Goal: Task Accomplishment & Management: Manage account settings

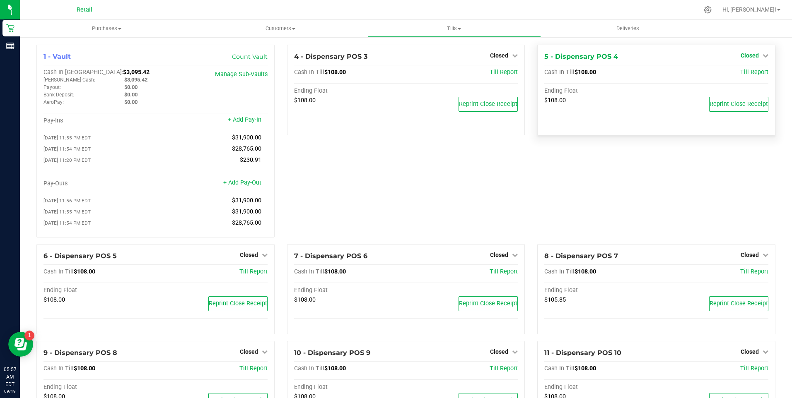
click at [762, 53] on icon at bounding box center [765, 56] width 6 height 6
click at [746, 70] on link "Open Till" at bounding box center [749, 73] width 22 height 7
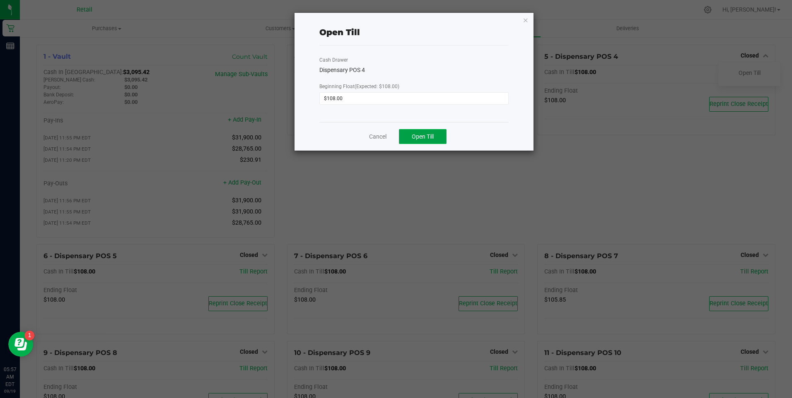
click at [421, 134] on span "Open Till" at bounding box center [423, 136] width 22 height 7
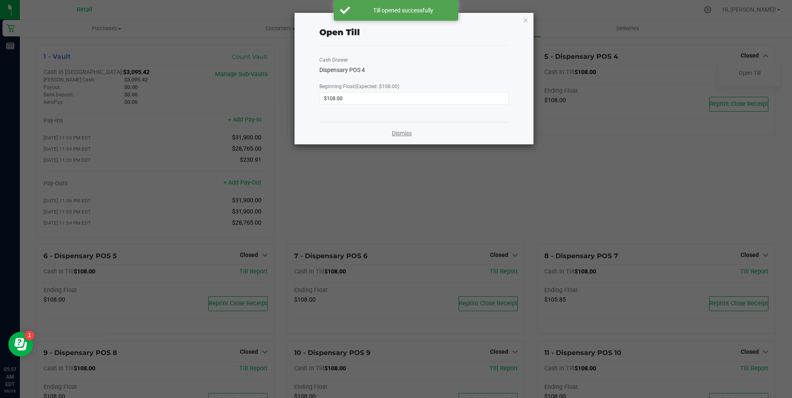
click at [410, 135] on link "Dismiss" at bounding box center [402, 133] width 20 height 9
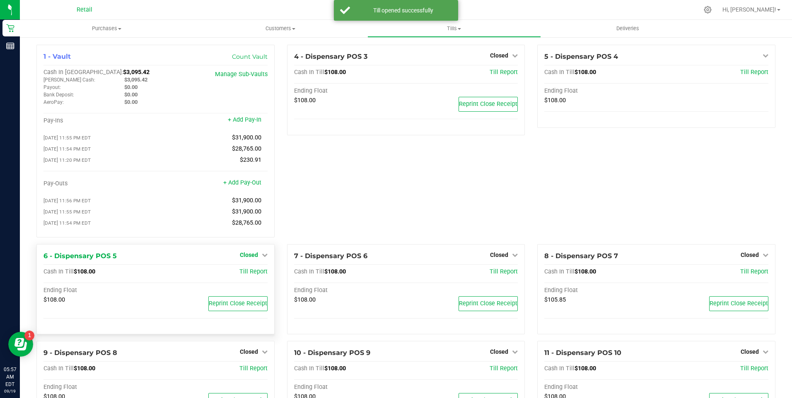
click at [262, 258] on icon at bounding box center [265, 255] width 6 height 6
click at [250, 275] on link "Open Till" at bounding box center [249, 272] width 22 height 7
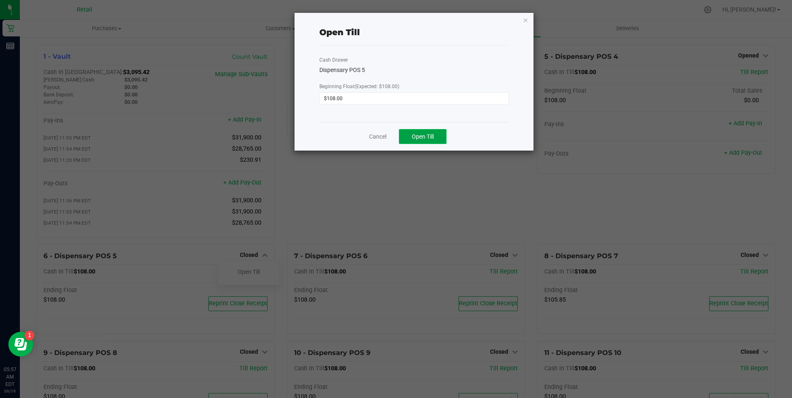
click at [420, 134] on span "Open Till" at bounding box center [423, 136] width 22 height 7
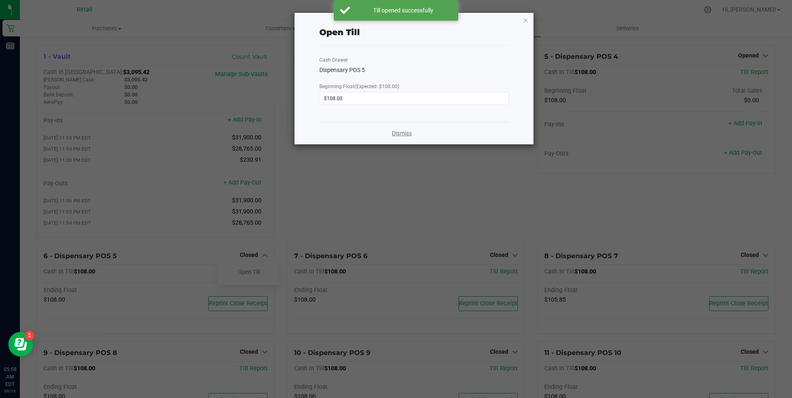
click at [408, 134] on link "Dismiss" at bounding box center [402, 133] width 20 height 9
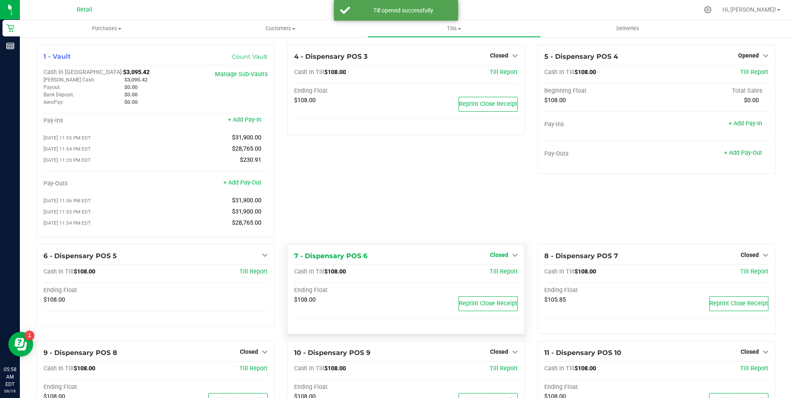
click at [512, 258] on icon at bounding box center [515, 255] width 6 height 6
click at [499, 273] on link "Open Till" at bounding box center [499, 272] width 22 height 7
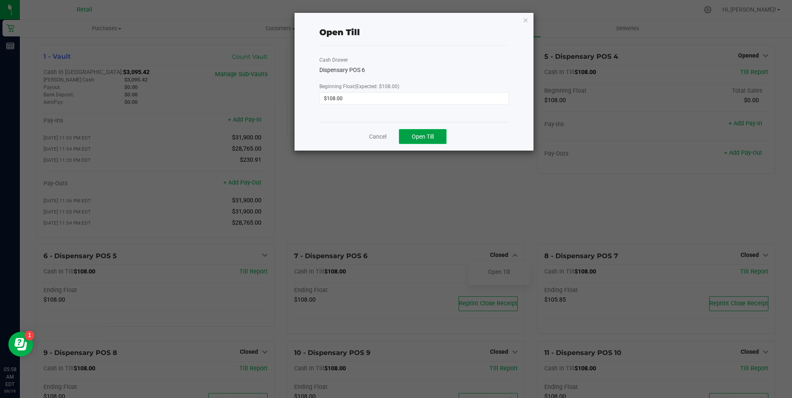
click at [424, 135] on span "Open Till" at bounding box center [423, 136] width 22 height 7
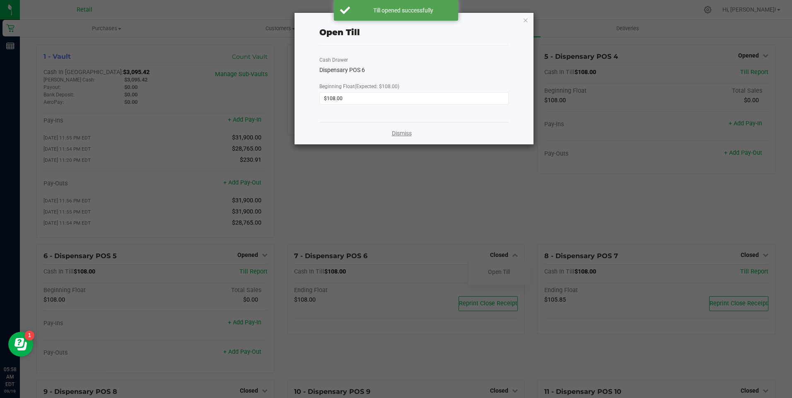
click at [408, 133] on link "Dismiss" at bounding box center [402, 133] width 20 height 9
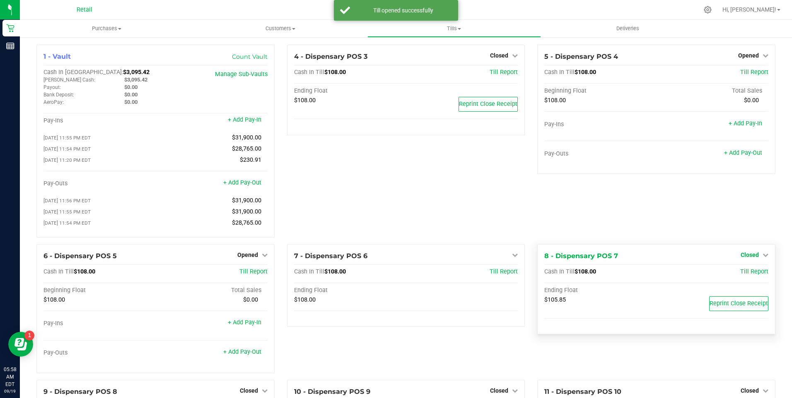
click at [762, 258] on icon at bounding box center [765, 255] width 6 height 6
click at [742, 275] on link "Open Till" at bounding box center [749, 272] width 22 height 7
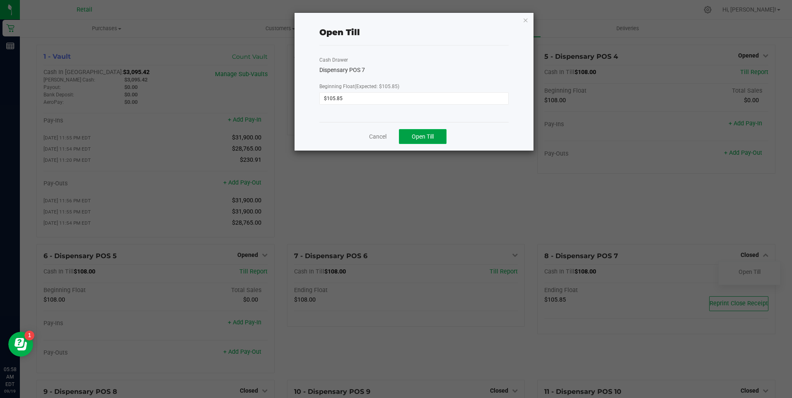
click at [423, 138] on span "Open Till" at bounding box center [423, 136] width 22 height 7
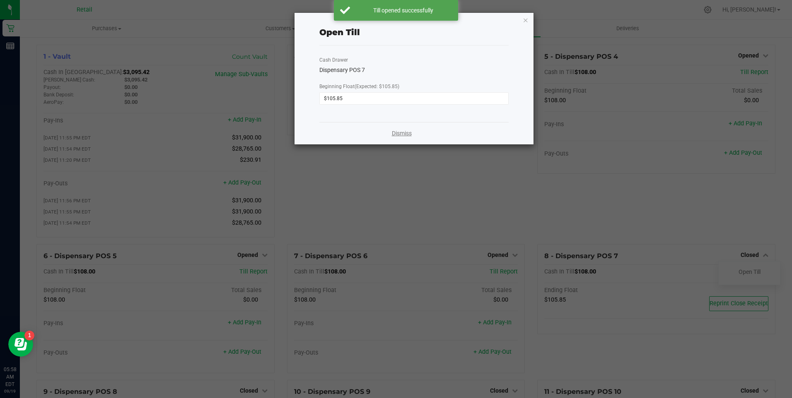
click at [403, 132] on link "Dismiss" at bounding box center [402, 133] width 20 height 9
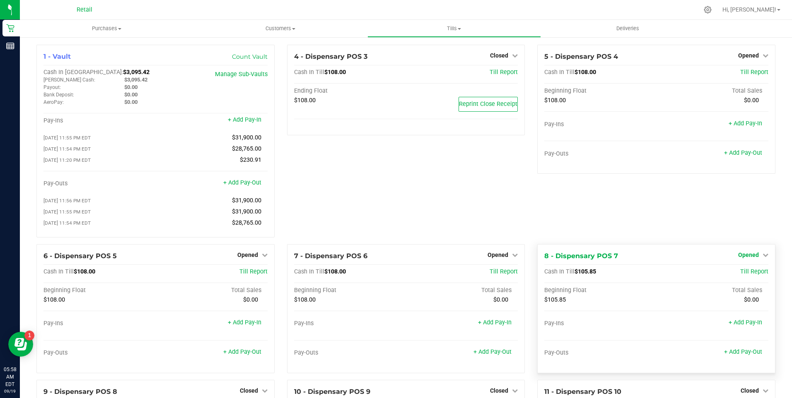
click at [762, 258] on icon at bounding box center [765, 255] width 6 height 6
click at [740, 356] on link "+ Add Pay-Out" at bounding box center [743, 352] width 38 height 7
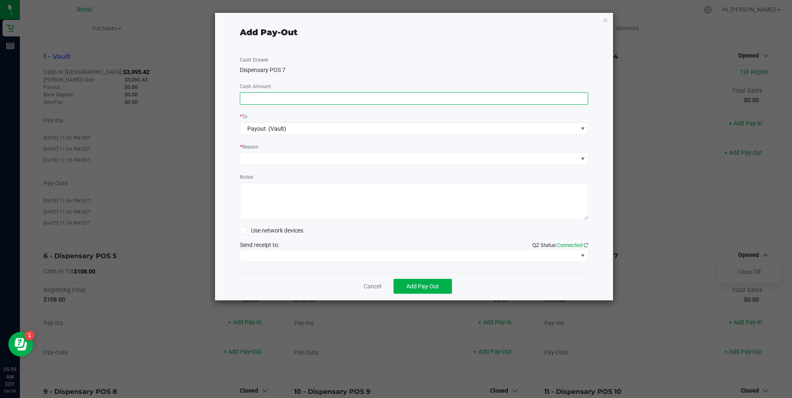
click at [273, 96] on input at bounding box center [414, 99] width 348 height 12
click at [369, 284] on link "Cancel" at bounding box center [372, 286] width 17 height 9
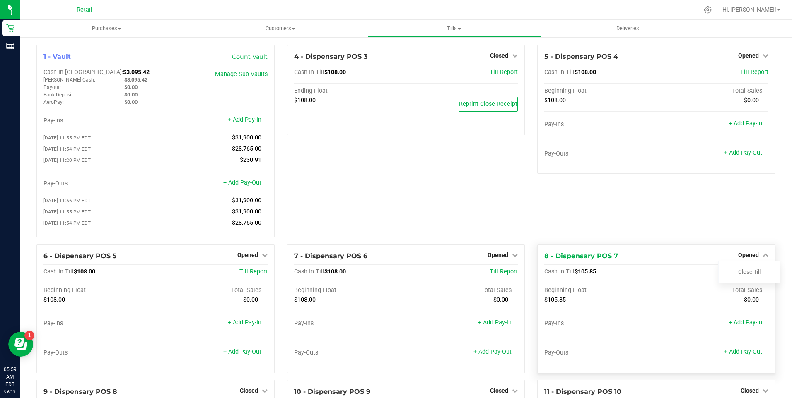
click at [748, 326] on link "+ Add Pay-In" at bounding box center [745, 322] width 34 height 7
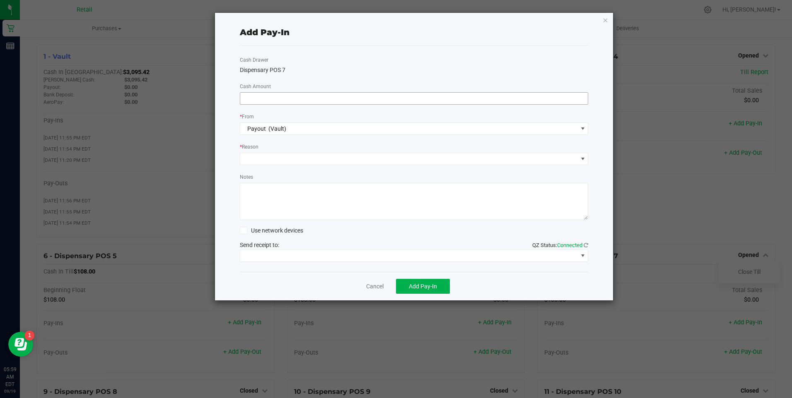
click at [301, 98] on input at bounding box center [414, 99] width 348 height 12
type input "$2.15"
click at [263, 160] on span at bounding box center [408, 159] width 337 height 12
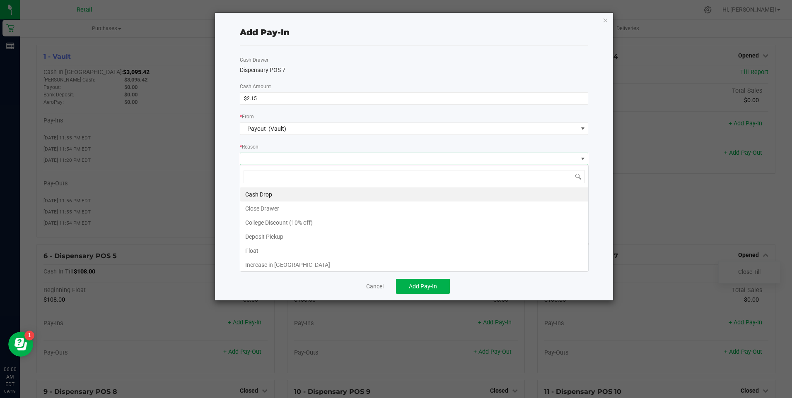
scroll to position [12, 348]
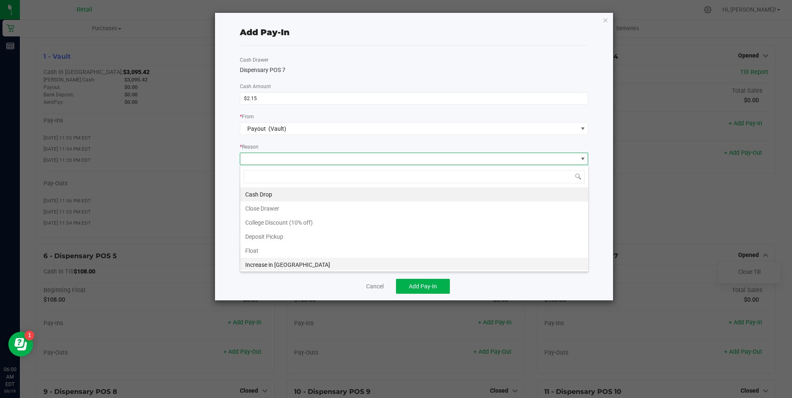
click at [269, 265] on li "Increase in [GEOGRAPHIC_DATA]" at bounding box center [414, 265] width 348 height 14
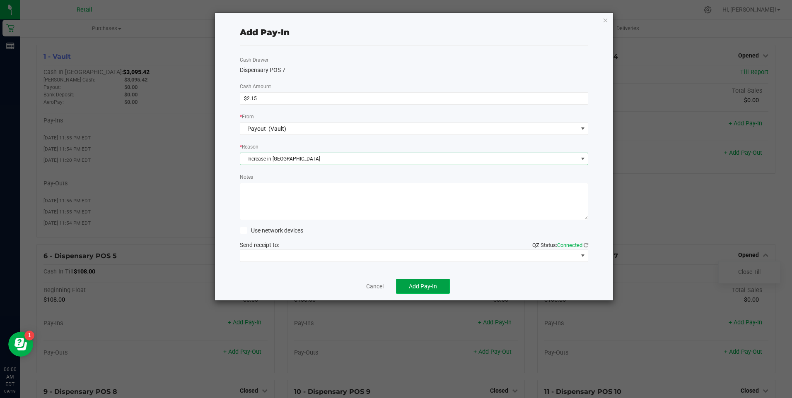
click at [419, 284] on span "Add Pay-In" at bounding box center [423, 286] width 28 height 7
click at [372, 288] on link "Cancel" at bounding box center [374, 286] width 17 height 9
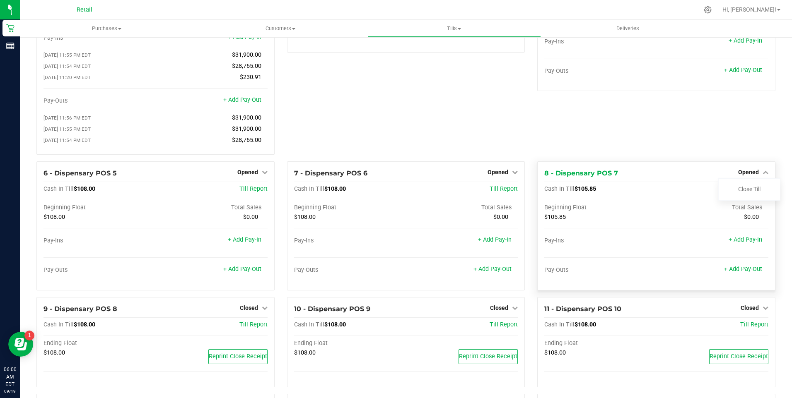
scroll to position [124, 0]
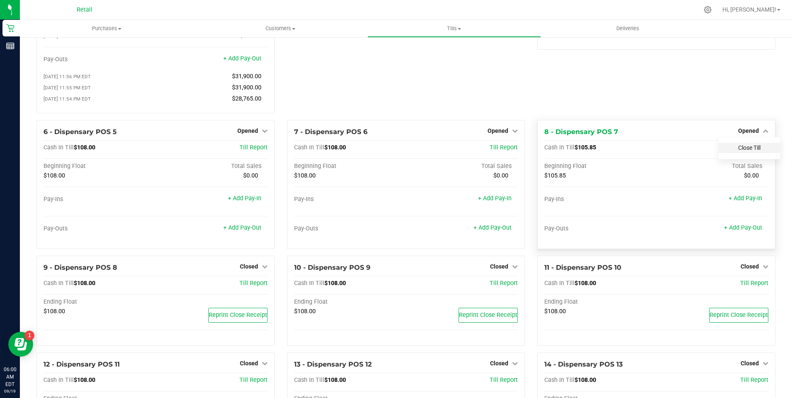
click at [745, 151] on link "Close Till" at bounding box center [749, 148] width 22 height 7
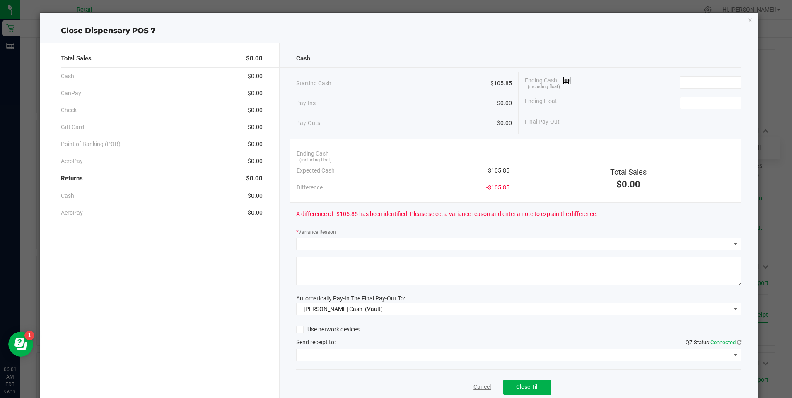
click at [474, 386] on link "Cancel" at bounding box center [481, 387] width 17 height 9
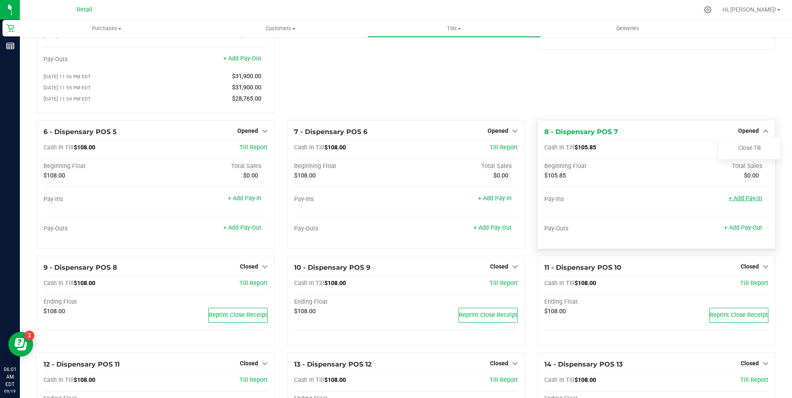
click at [744, 202] on link "+ Add Pay-In" at bounding box center [745, 198] width 34 height 7
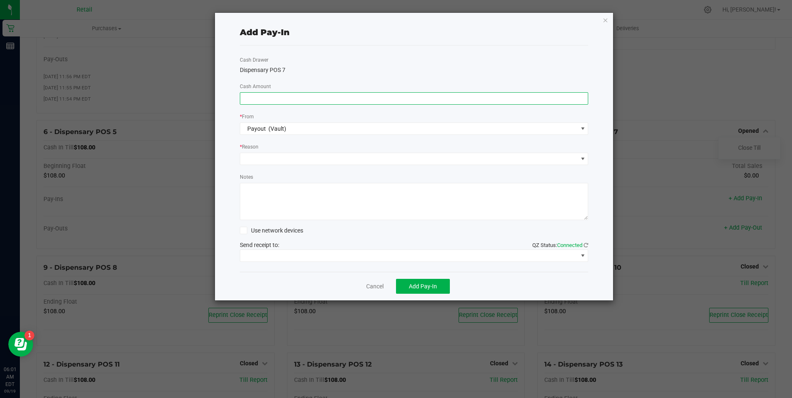
click at [276, 97] on input at bounding box center [414, 99] width 348 height 12
type input "$2.15"
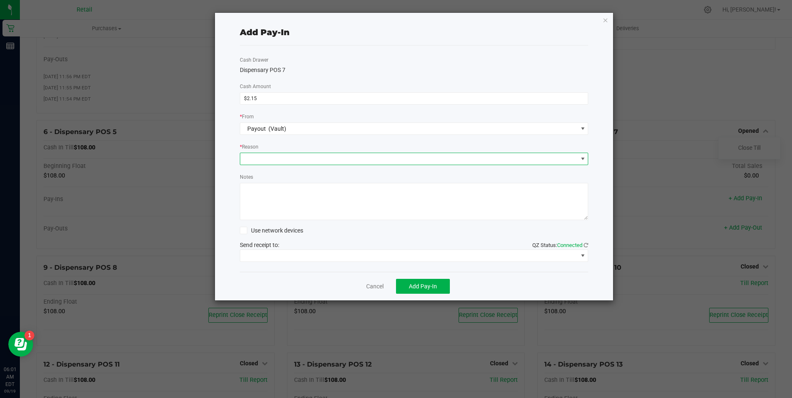
click at [275, 159] on span at bounding box center [408, 159] width 337 height 12
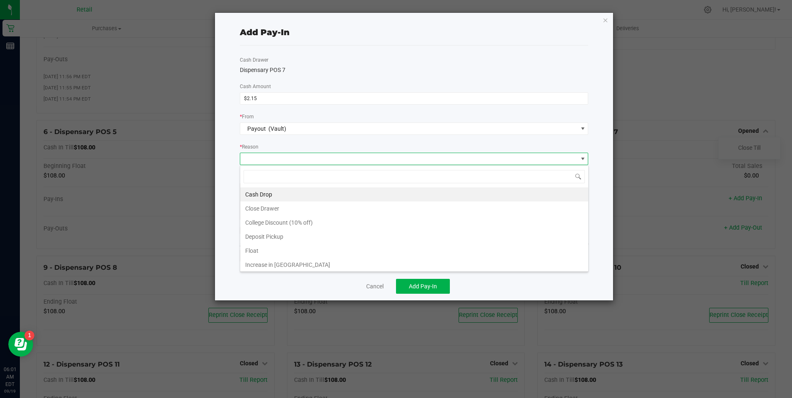
scroll to position [12, 348]
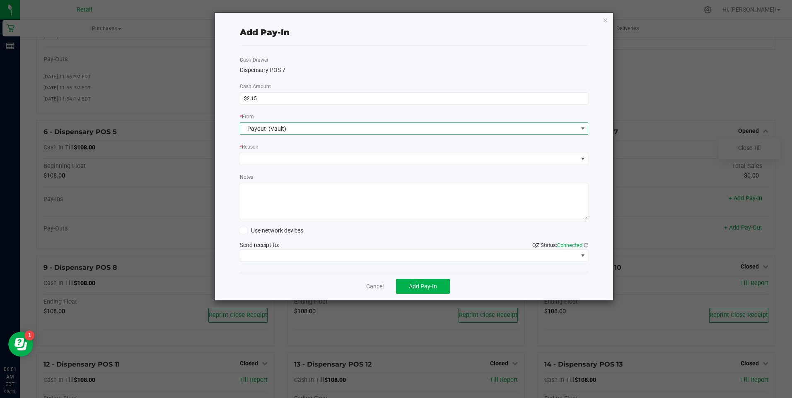
click at [304, 123] on span "Payout (Vault)" at bounding box center [414, 129] width 349 height 12
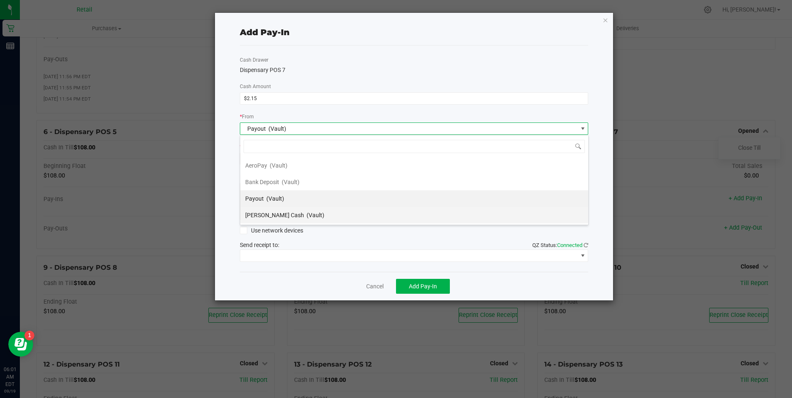
click at [247, 215] on span "[PERSON_NAME] Cash" at bounding box center [274, 215] width 59 height 7
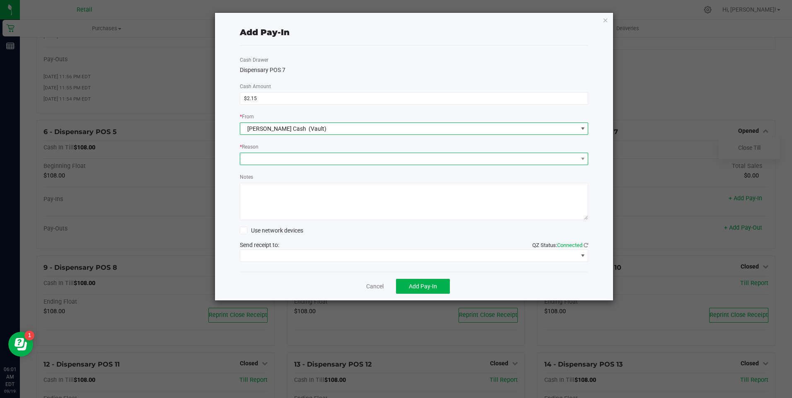
click at [270, 159] on span at bounding box center [408, 159] width 337 height 12
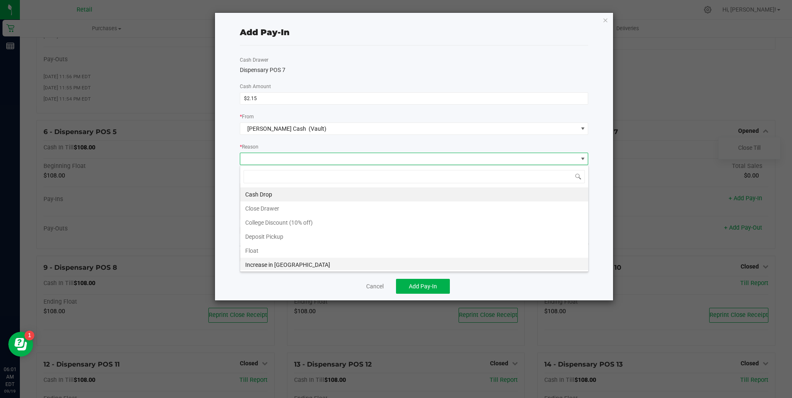
click at [259, 266] on li "Increase in [GEOGRAPHIC_DATA]" at bounding box center [414, 265] width 348 height 14
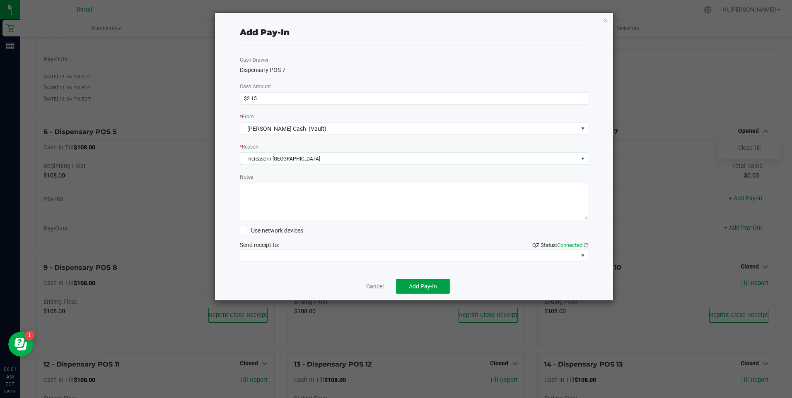
click at [425, 286] on span "Add Pay-In" at bounding box center [423, 286] width 28 height 7
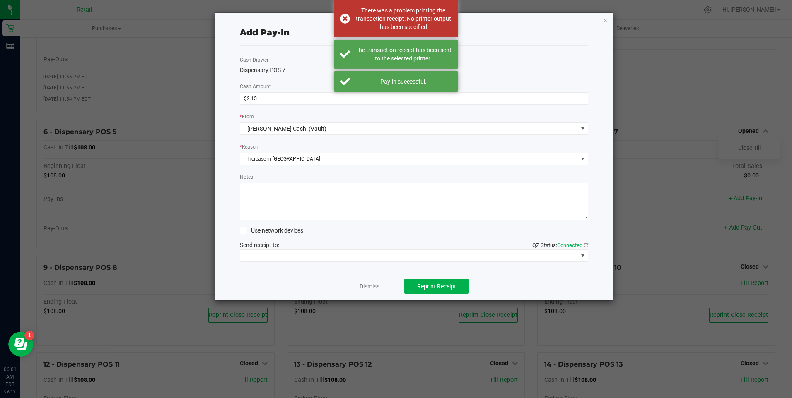
click at [373, 285] on link "Dismiss" at bounding box center [369, 286] width 20 height 9
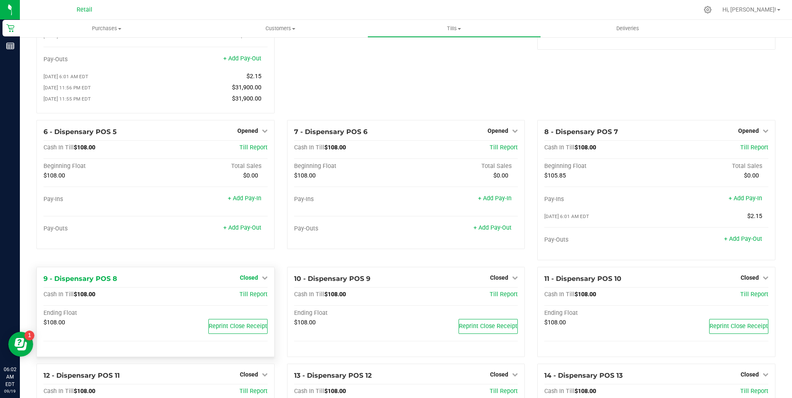
click at [262, 281] on icon at bounding box center [265, 278] width 6 height 6
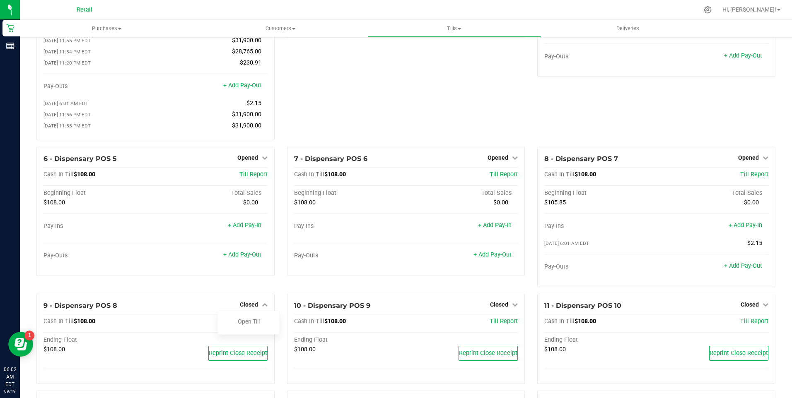
scroll to position [83, 0]
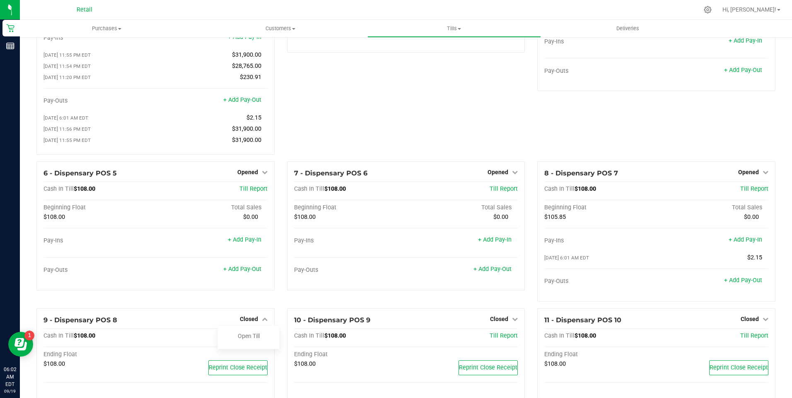
click at [251, 304] on div "6 - Dispensary POS 5 Opened Close Till Cash In Till $108.00 Till Report Beginni…" at bounding box center [155, 235] width 251 height 147
click at [250, 340] on link "Open Till" at bounding box center [249, 336] width 22 height 7
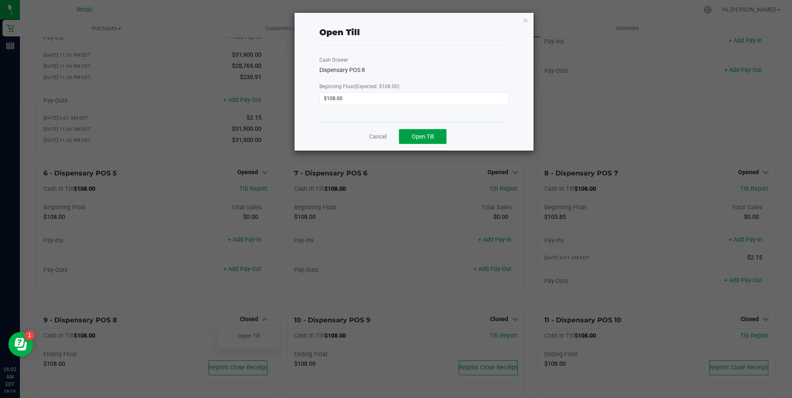
click at [423, 135] on span "Open Till" at bounding box center [423, 136] width 22 height 7
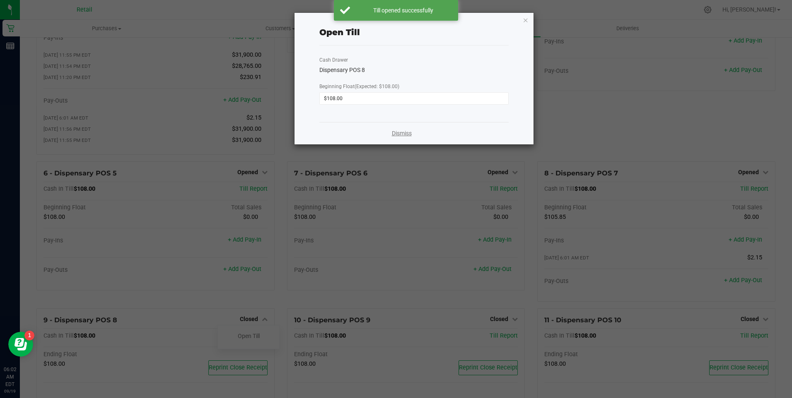
click at [398, 133] on link "Dismiss" at bounding box center [402, 133] width 20 height 9
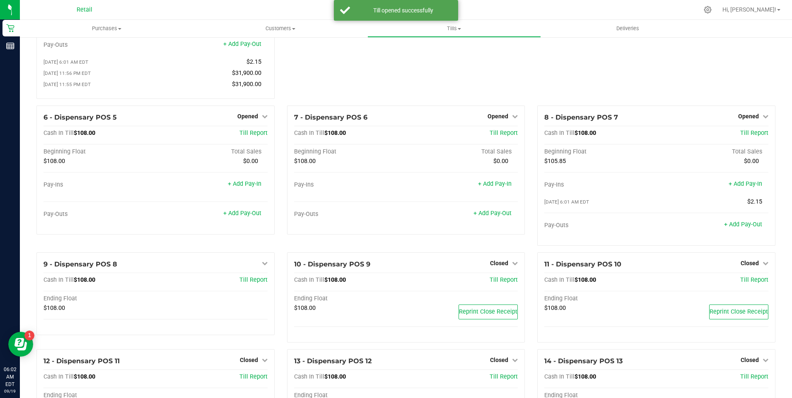
scroll to position [248, 0]
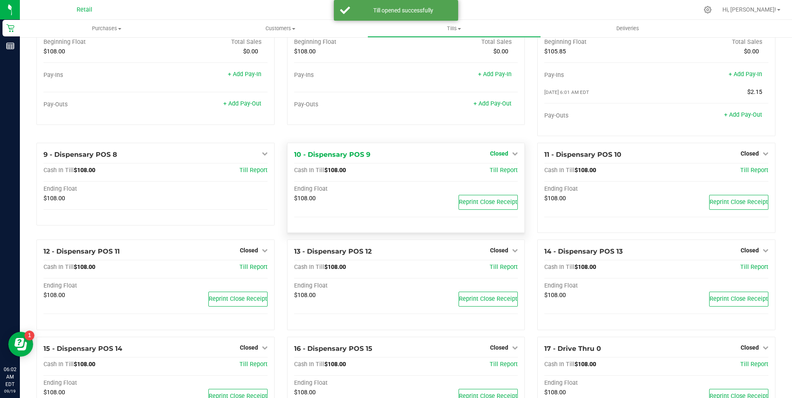
click at [512, 156] on icon at bounding box center [515, 154] width 6 height 6
click at [493, 174] on link "Open Till" at bounding box center [499, 170] width 22 height 7
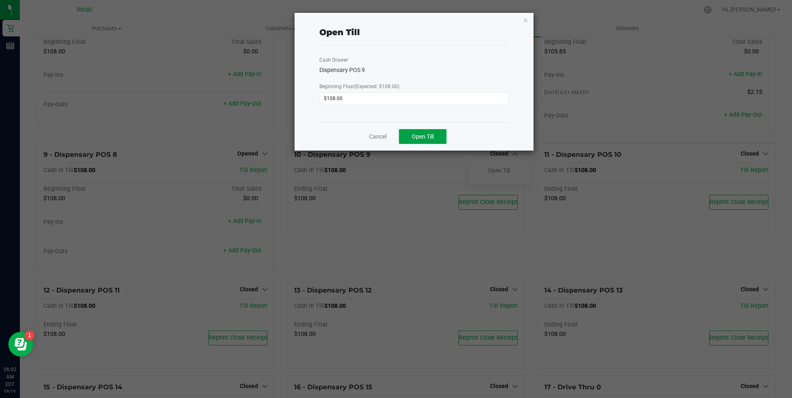
click at [424, 138] on span "Open Till" at bounding box center [423, 136] width 22 height 7
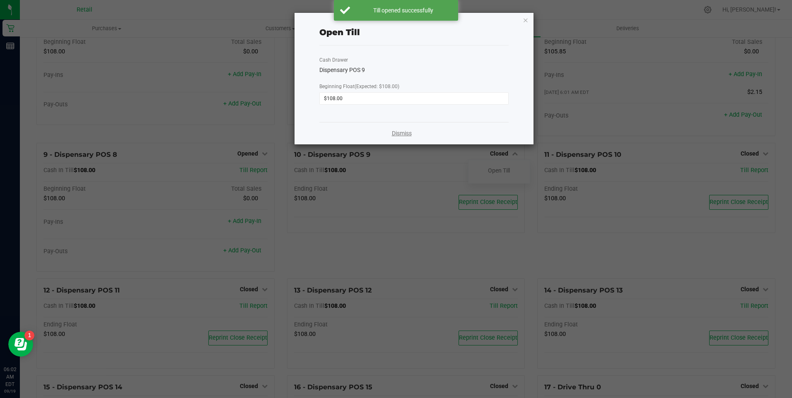
click at [398, 133] on link "Dismiss" at bounding box center [402, 133] width 20 height 9
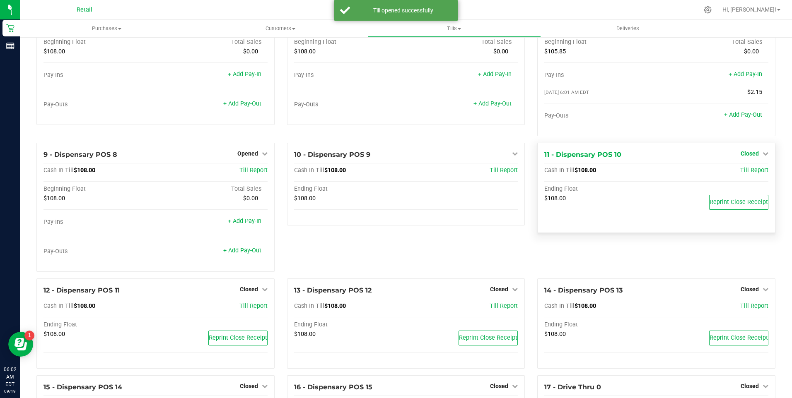
click at [762, 157] on icon at bounding box center [765, 154] width 6 height 6
click at [749, 174] on link "Open Till" at bounding box center [749, 170] width 22 height 7
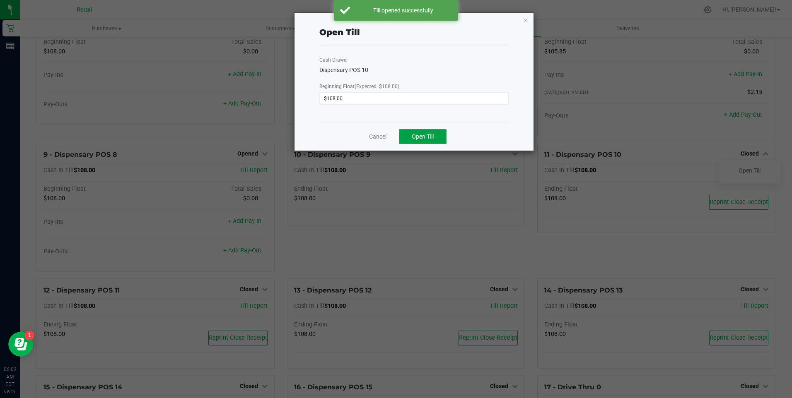
click at [427, 138] on span "Open Till" at bounding box center [423, 136] width 22 height 7
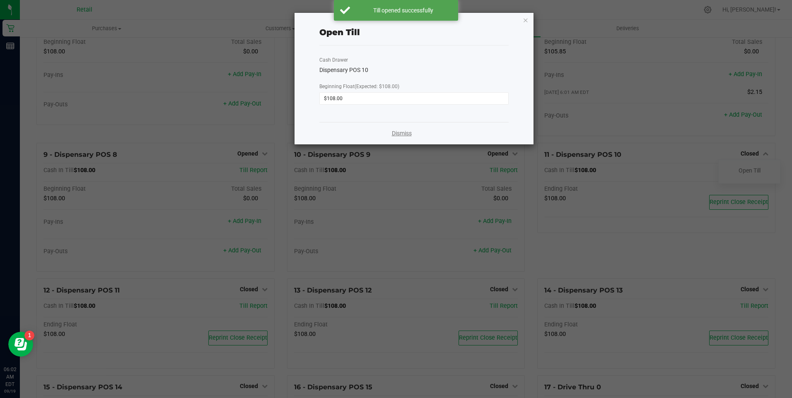
click at [397, 134] on link "Dismiss" at bounding box center [402, 133] width 20 height 9
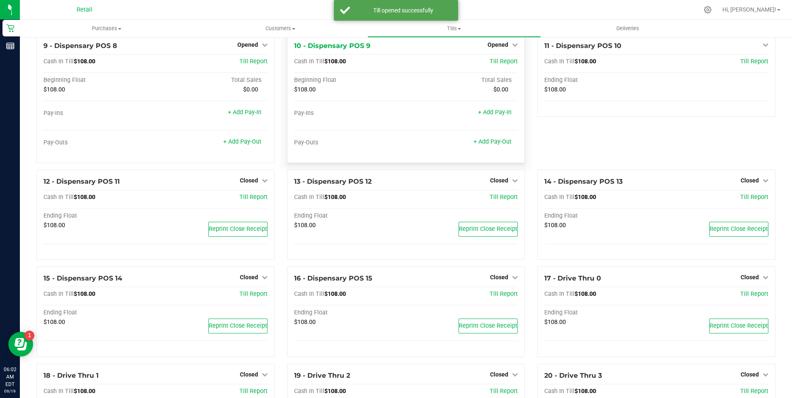
scroll to position [414, 0]
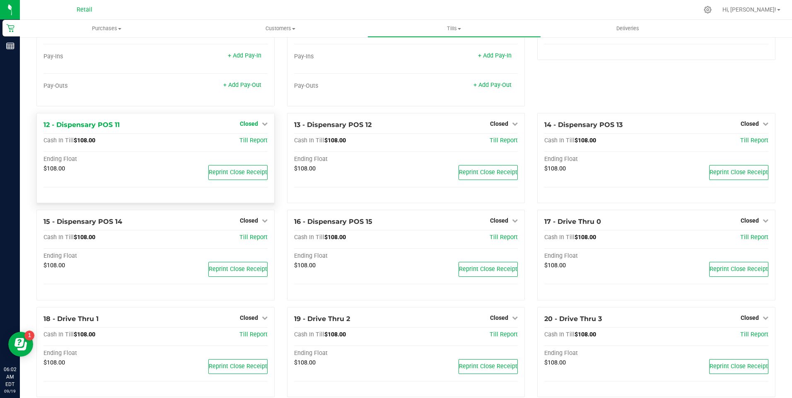
click at [262, 125] on icon at bounding box center [265, 124] width 6 height 6
click at [247, 144] on link "Open Till" at bounding box center [249, 140] width 22 height 7
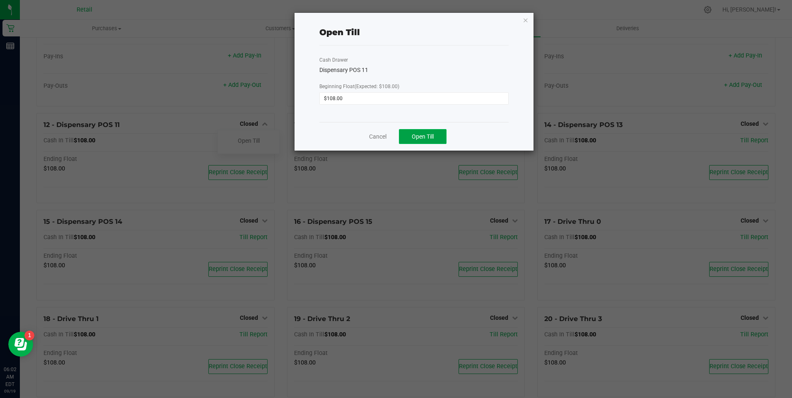
click at [422, 139] on span "Open Till" at bounding box center [423, 136] width 22 height 7
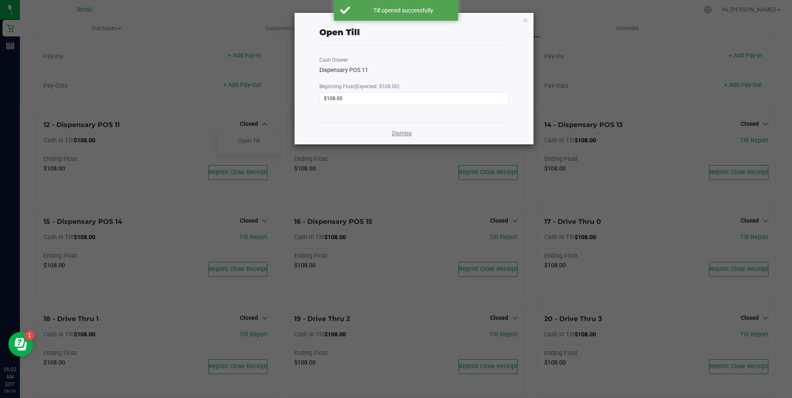
click at [400, 131] on link "Dismiss" at bounding box center [402, 133] width 20 height 9
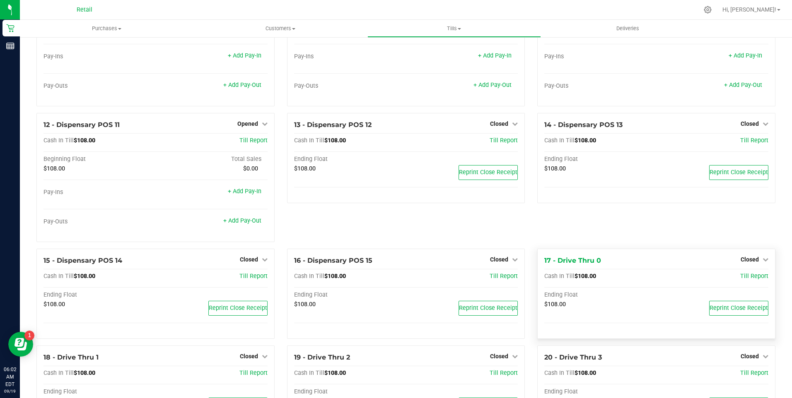
click at [758, 260] on div "Closed" at bounding box center [754, 260] width 28 height 10
click at [762, 263] on icon at bounding box center [765, 260] width 6 height 6
click at [747, 280] on link "Open Till" at bounding box center [749, 276] width 22 height 7
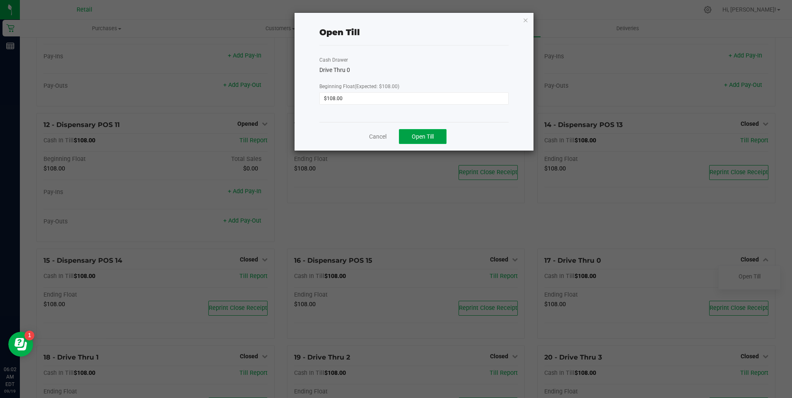
click at [417, 132] on button "Open Till" at bounding box center [423, 136] width 48 height 15
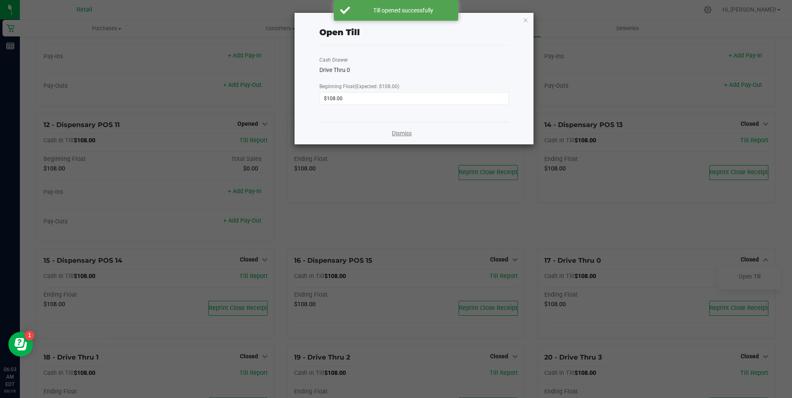
click at [406, 135] on link "Dismiss" at bounding box center [402, 133] width 20 height 9
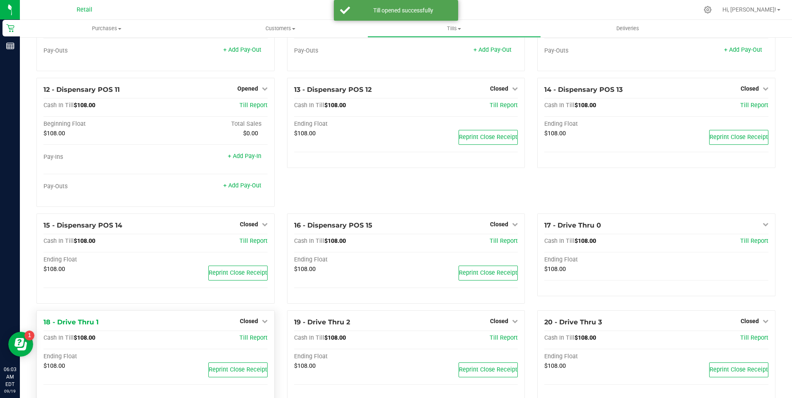
scroll to position [497, 0]
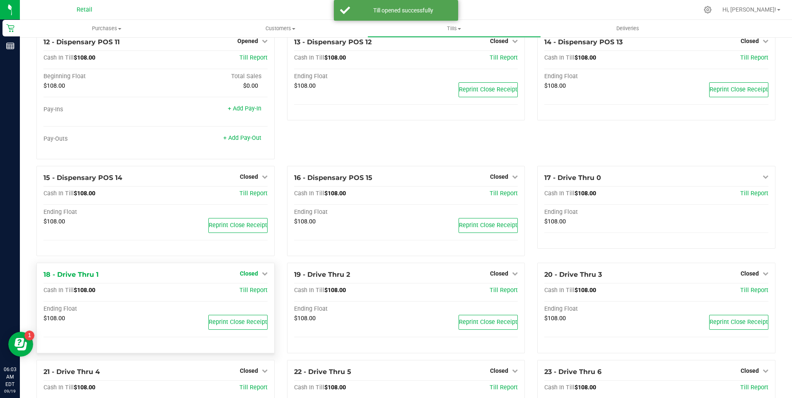
click at [262, 277] on icon at bounding box center [265, 274] width 6 height 6
click at [242, 293] on link "Open Till" at bounding box center [249, 291] width 22 height 7
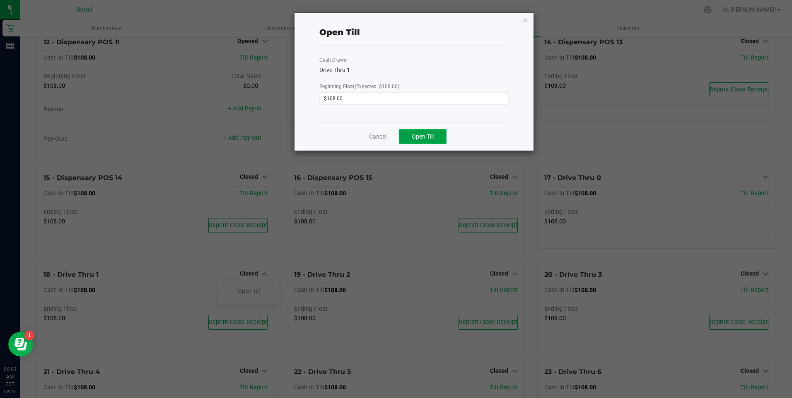
click at [426, 136] on span "Open Till" at bounding box center [423, 136] width 22 height 7
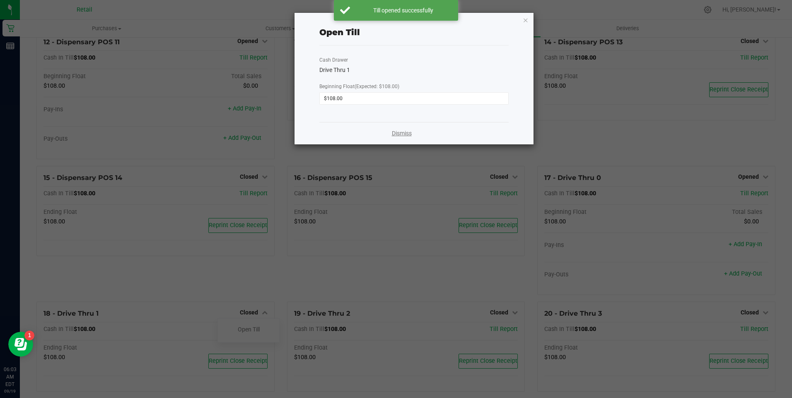
click at [396, 134] on link "Dismiss" at bounding box center [402, 133] width 20 height 9
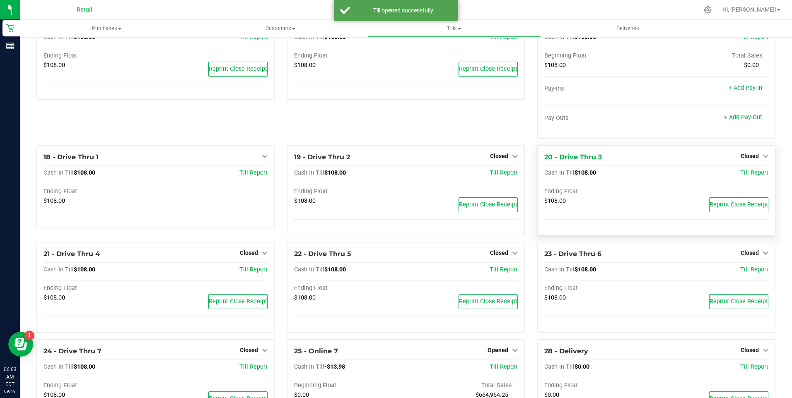
scroll to position [663, 0]
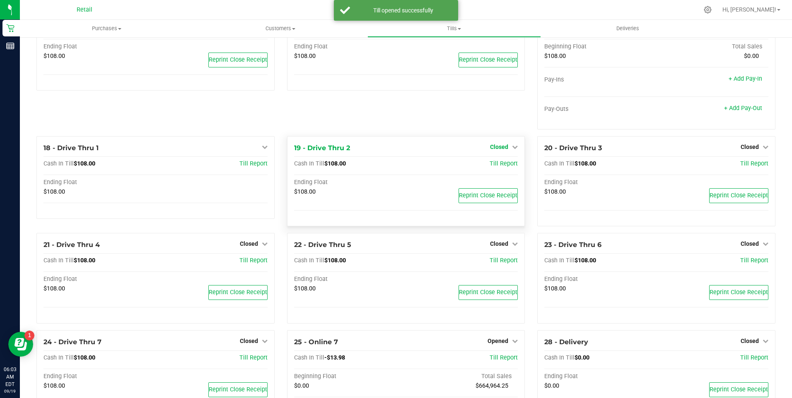
click at [512, 150] on icon at bounding box center [515, 147] width 6 height 6
click at [502, 164] on div "Open Till" at bounding box center [498, 164] width 61 height 10
click at [501, 167] on link "Open Till" at bounding box center [499, 164] width 22 height 7
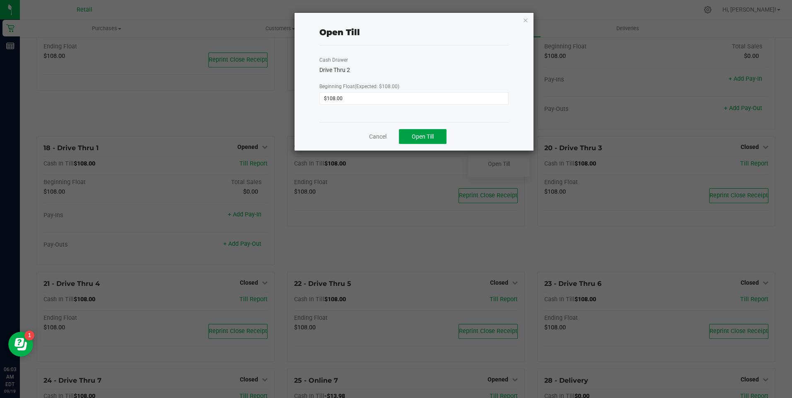
click at [422, 131] on button "Open Till" at bounding box center [423, 136] width 48 height 15
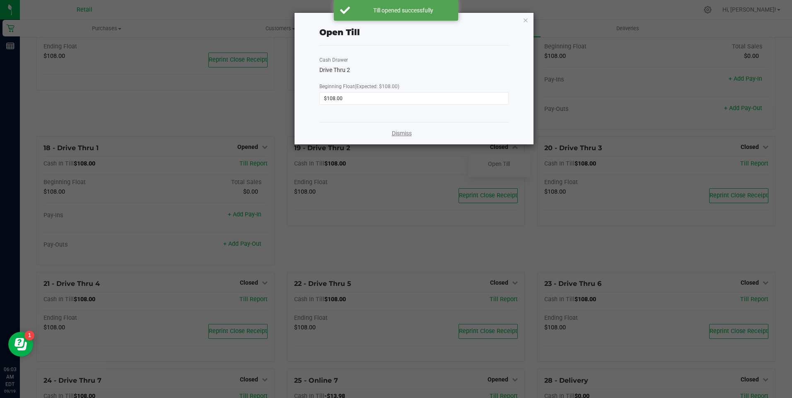
click at [396, 130] on link "Dismiss" at bounding box center [402, 133] width 20 height 9
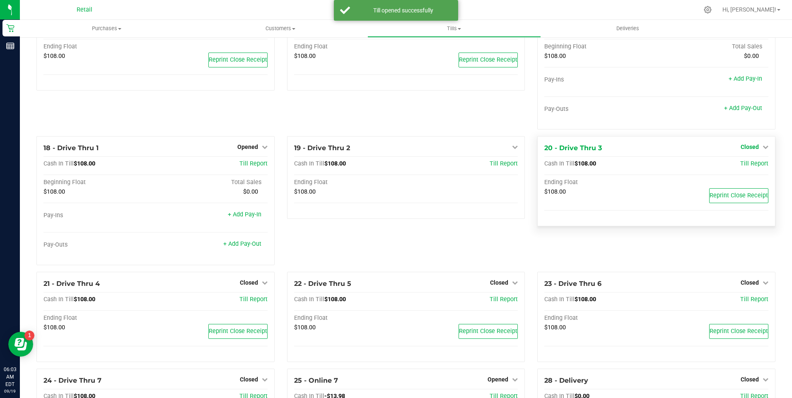
click at [762, 150] on icon at bounding box center [765, 147] width 6 height 6
click at [747, 167] on link "Open Till" at bounding box center [749, 164] width 22 height 7
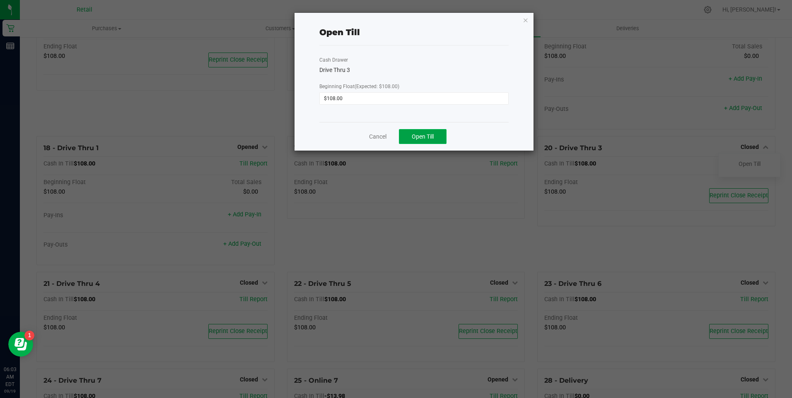
click at [425, 137] on span "Open Till" at bounding box center [423, 136] width 22 height 7
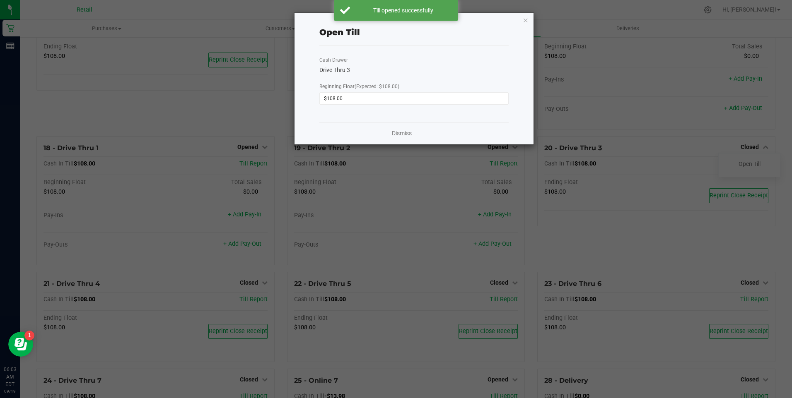
click at [403, 132] on link "Dismiss" at bounding box center [402, 133] width 20 height 9
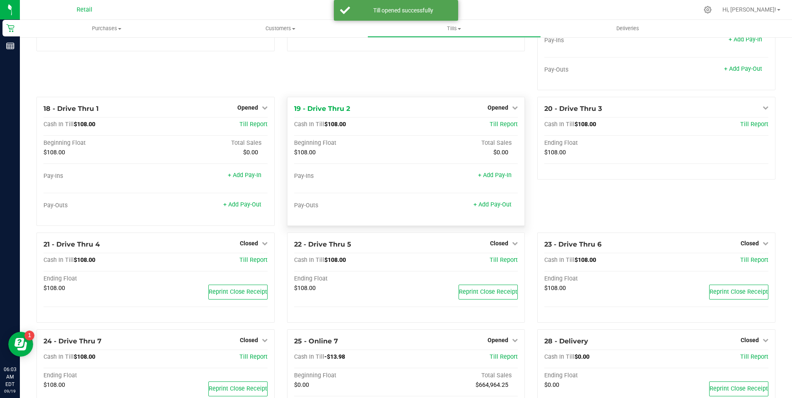
scroll to position [782, 0]
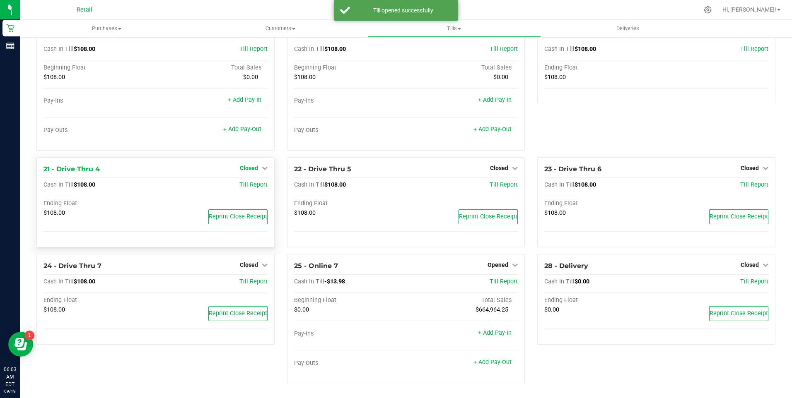
click at [262, 166] on icon at bounding box center [265, 168] width 6 height 6
click at [253, 185] on link "Open Till" at bounding box center [249, 185] width 22 height 7
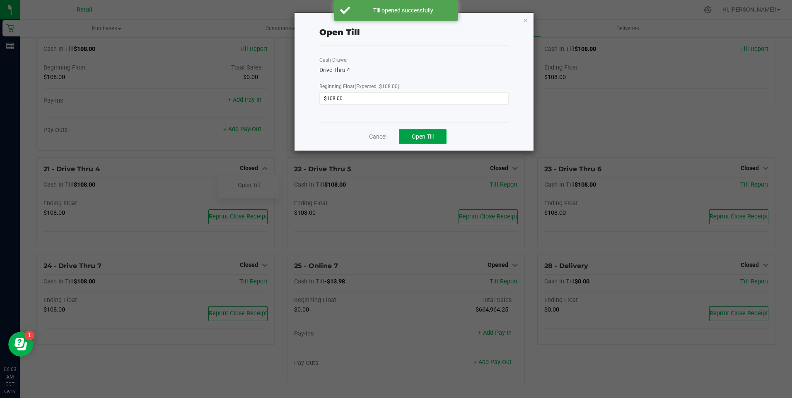
click at [416, 130] on button "Open Till" at bounding box center [423, 136] width 48 height 15
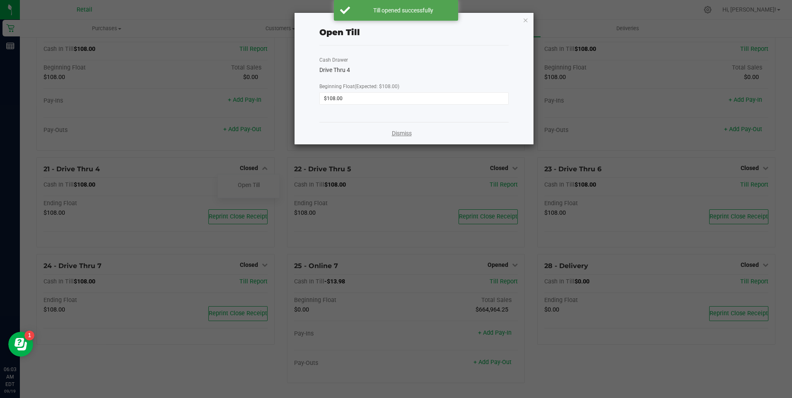
click at [401, 131] on link "Dismiss" at bounding box center [402, 133] width 20 height 9
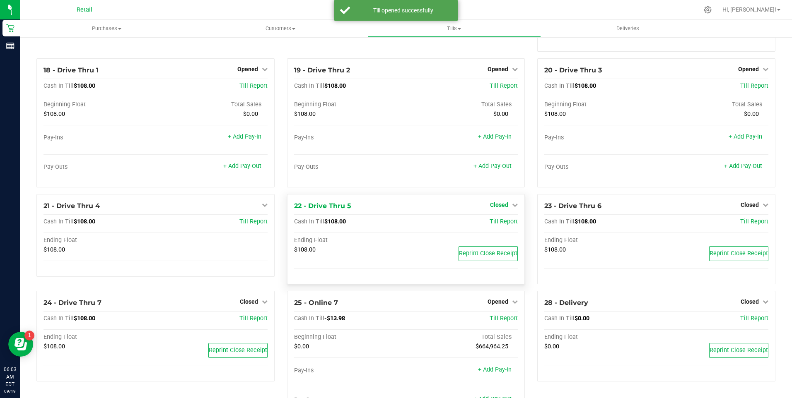
click at [512, 208] on icon at bounding box center [515, 205] width 6 height 6
click at [497, 229] on div at bounding box center [498, 228] width 61 height 2
click at [497, 225] on link "Open Till" at bounding box center [499, 222] width 22 height 7
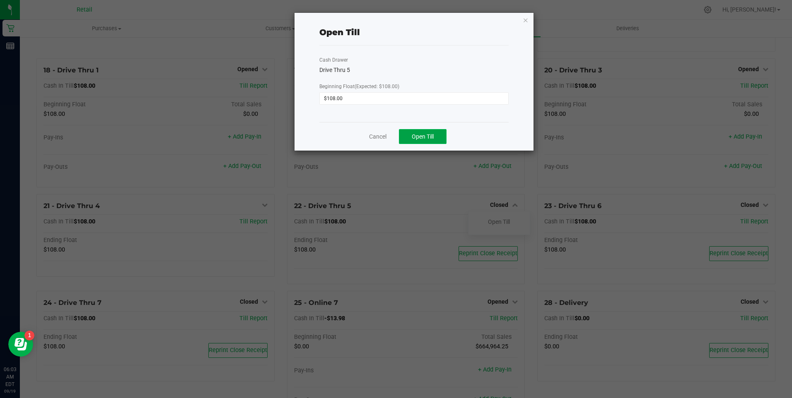
click at [417, 134] on span "Open Till" at bounding box center [423, 136] width 22 height 7
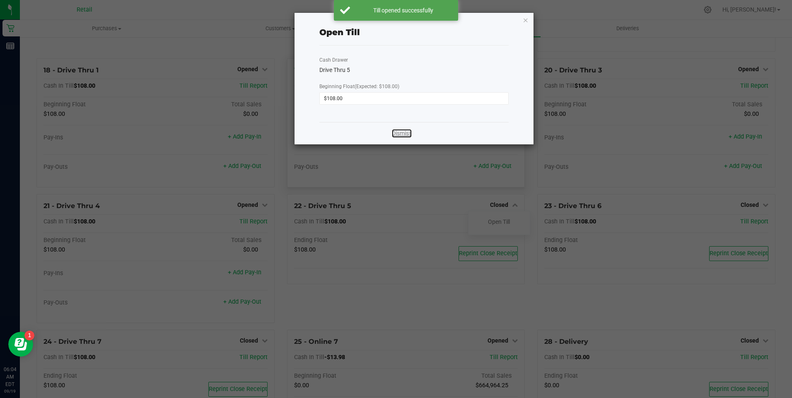
click at [405, 133] on link "Dismiss" at bounding box center [402, 133] width 20 height 9
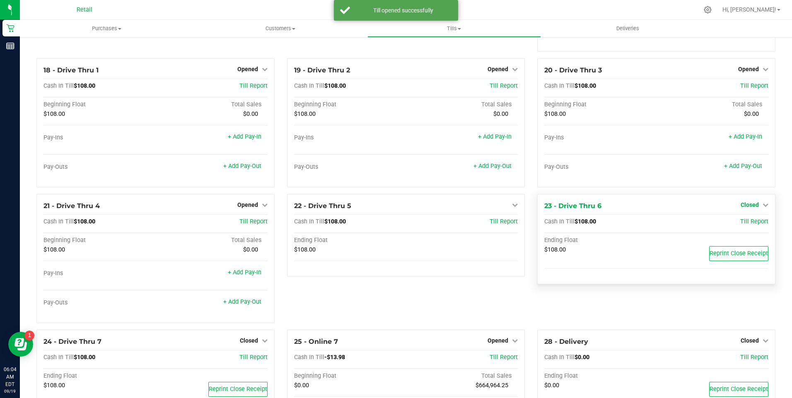
click at [762, 208] on icon at bounding box center [765, 205] width 6 height 6
click at [748, 225] on link "Open Till" at bounding box center [749, 222] width 22 height 7
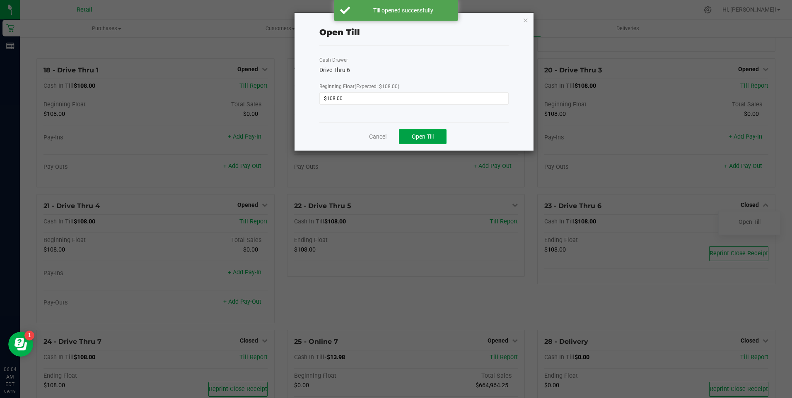
click at [424, 134] on span "Open Till" at bounding box center [423, 136] width 22 height 7
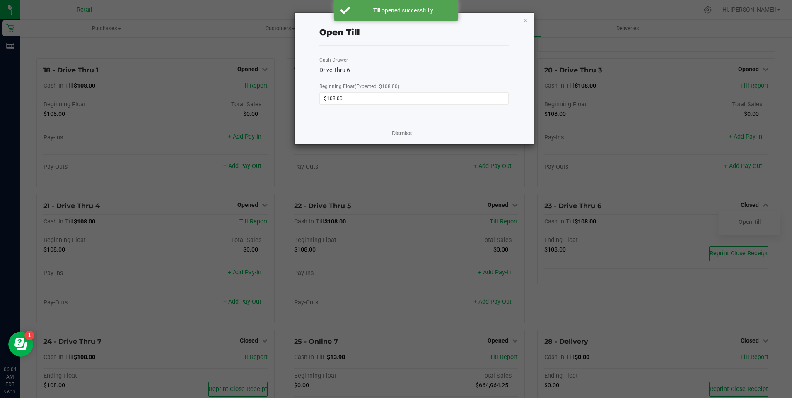
click at [398, 130] on link "Dismiss" at bounding box center [402, 133] width 20 height 9
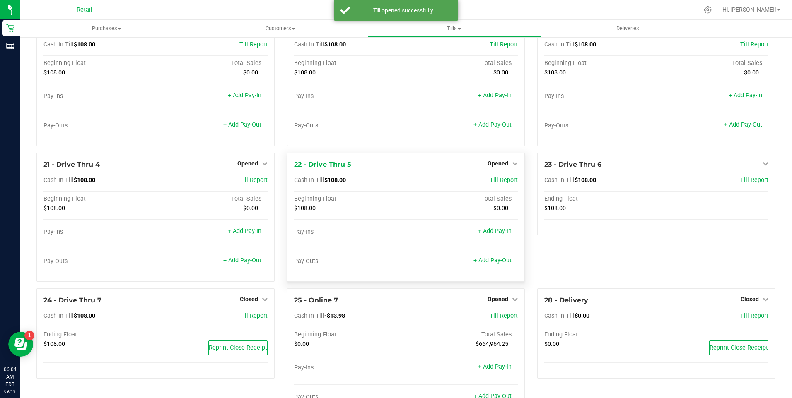
scroll to position [821, 0]
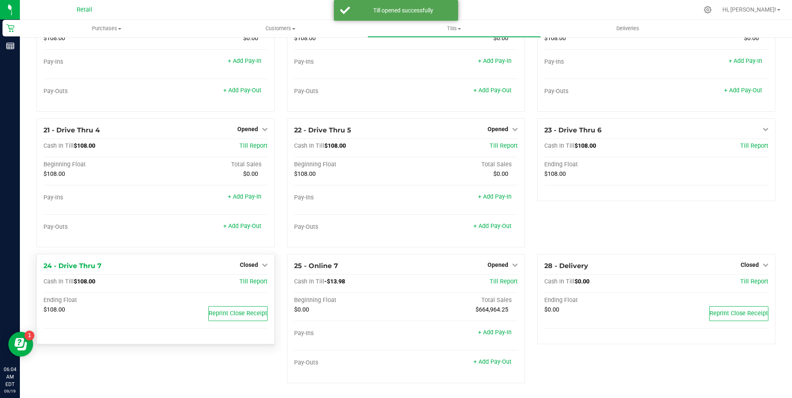
click at [268, 264] on div "24 - Drive Thru 7 Closed Open Till Cash In Till $108.00 Till Report Ending Floa…" at bounding box center [155, 299] width 238 height 91
click at [265, 259] on div "24 - Drive Thru 7 Closed Open Till Cash In Till $108.00 Till Report Ending Floa…" at bounding box center [155, 299] width 238 height 91
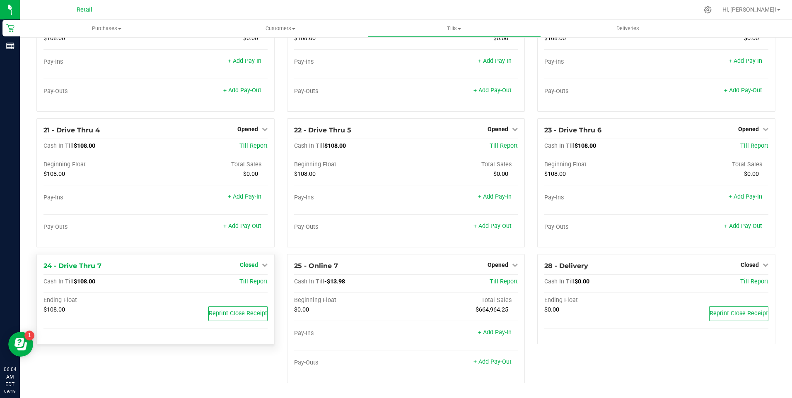
click at [262, 263] on icon at bounding box center [265, 265] width 6 height 6
click at [244, 285] on link "Open Till" at bounding box center [249, 282] width 22 height 7
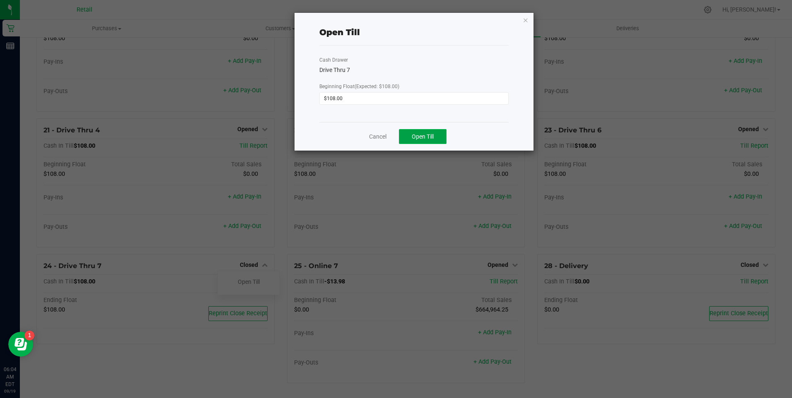
click at [431, 142] on button "Open Till" at bounding box center [423, 136] width 48 height 15
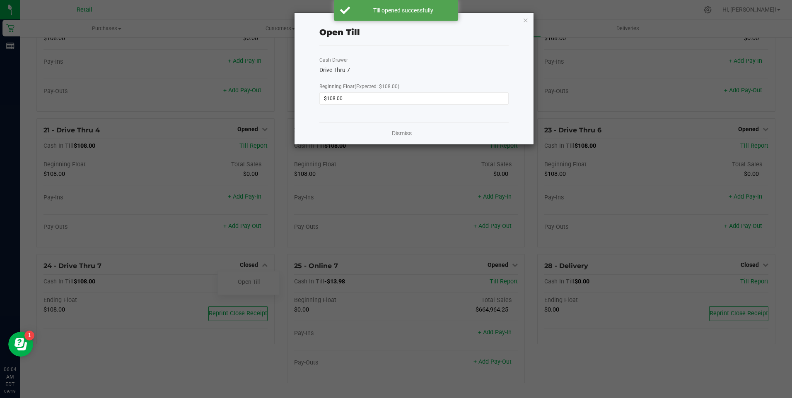
click at [403, 135] on link "Dismiss" at bounding box center [402, 133] width 20 height 9
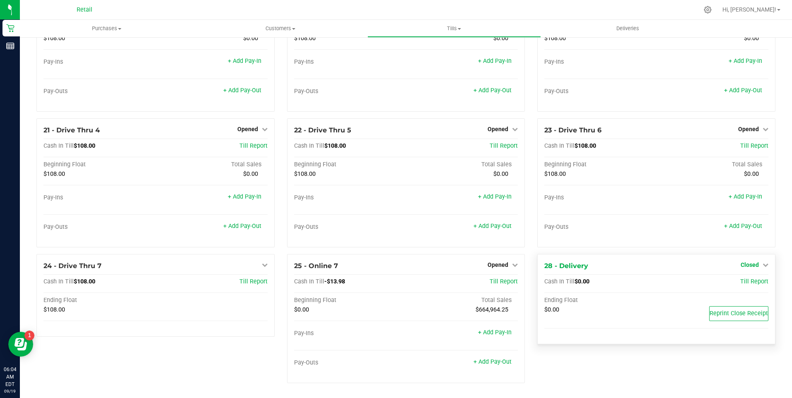
click at [762, 263] on icon at bounding box center [765, 265] width 6 height 6
click at [751, 285] on link "Open Till" at bounding box center [749, 282] width 22 height 7
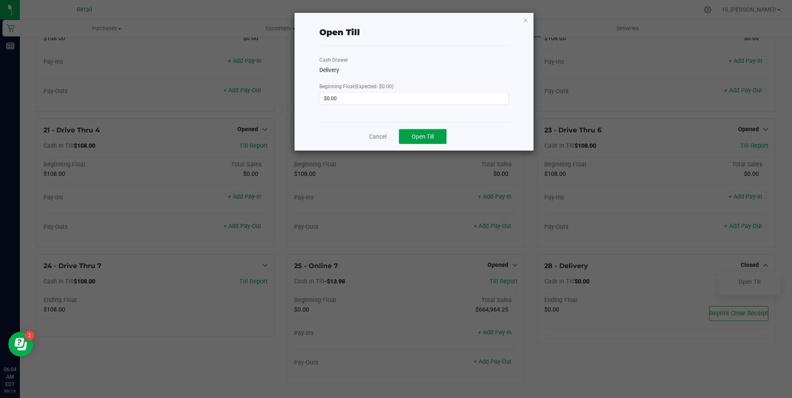
click at [429, 140] on button "Open Till" at bounding box center [423, 136] width 48 height 15
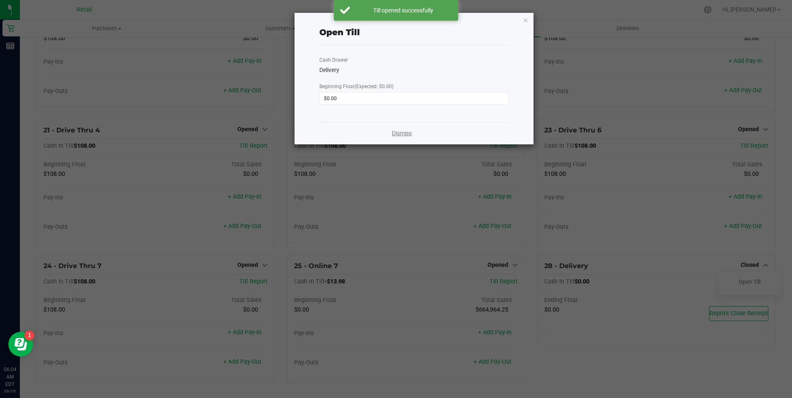
click at [396, 135] on link "Dismiss" at bounding box center [402, 133] width 20 height 9
